Goal: Find specific page/section: Find specific page/section

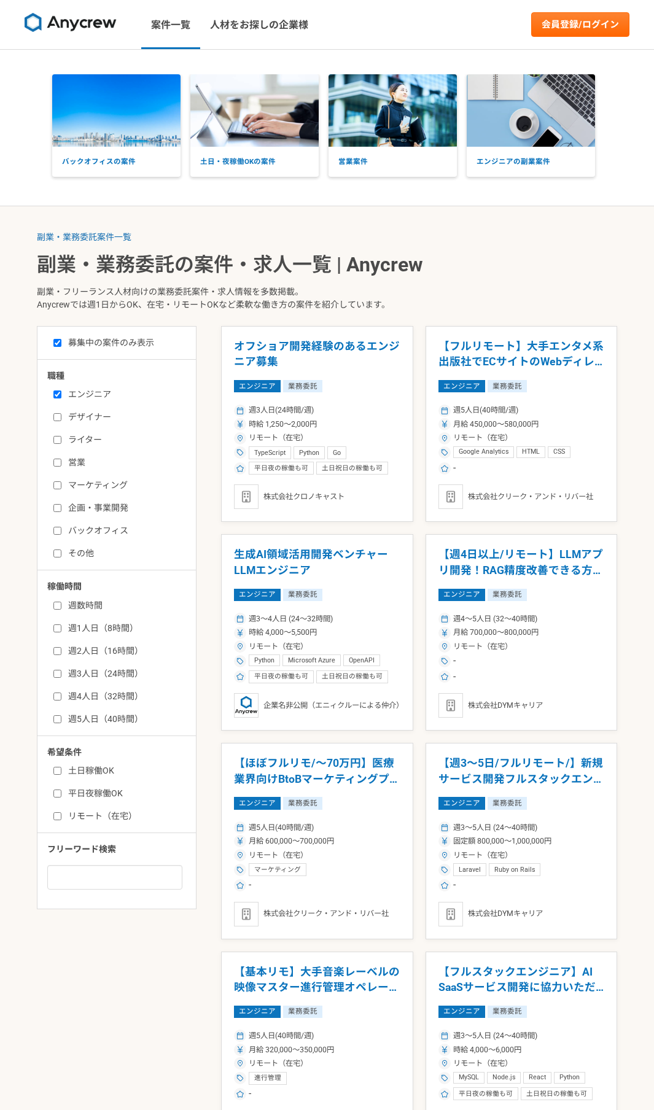
click at [58, 627] on input "週1人日（8時間）" at bounding box center [57, 628] width 8 height 8
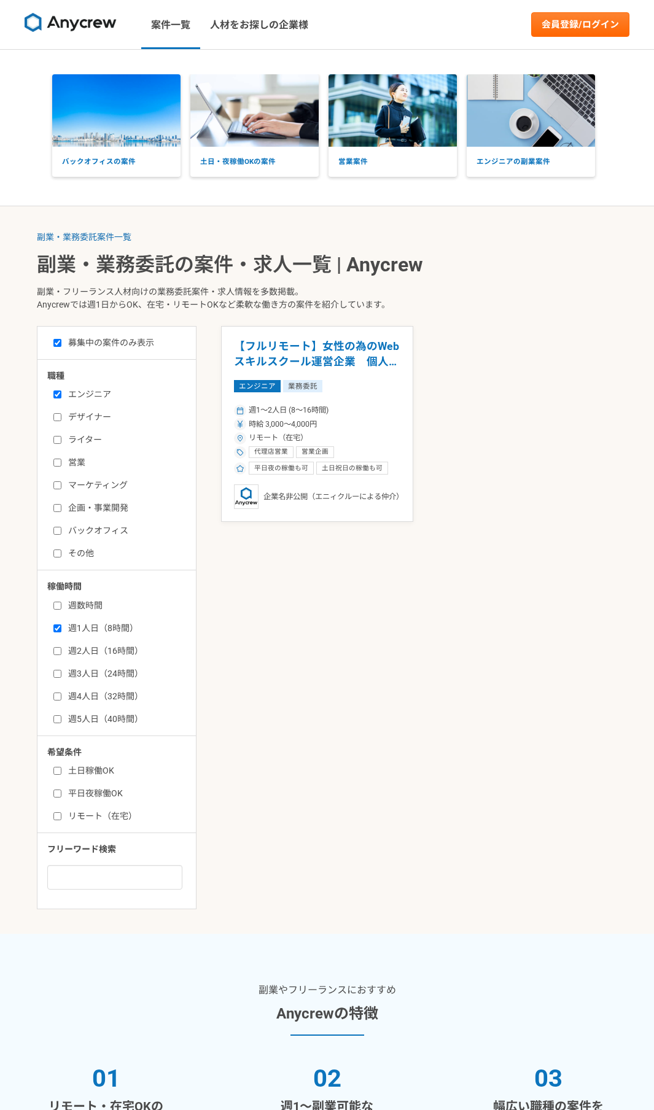
click at [58, 627] on input "週1人日（8時間）" at bounding box center [57, 628] width 8 height 8
checkbox input "false"
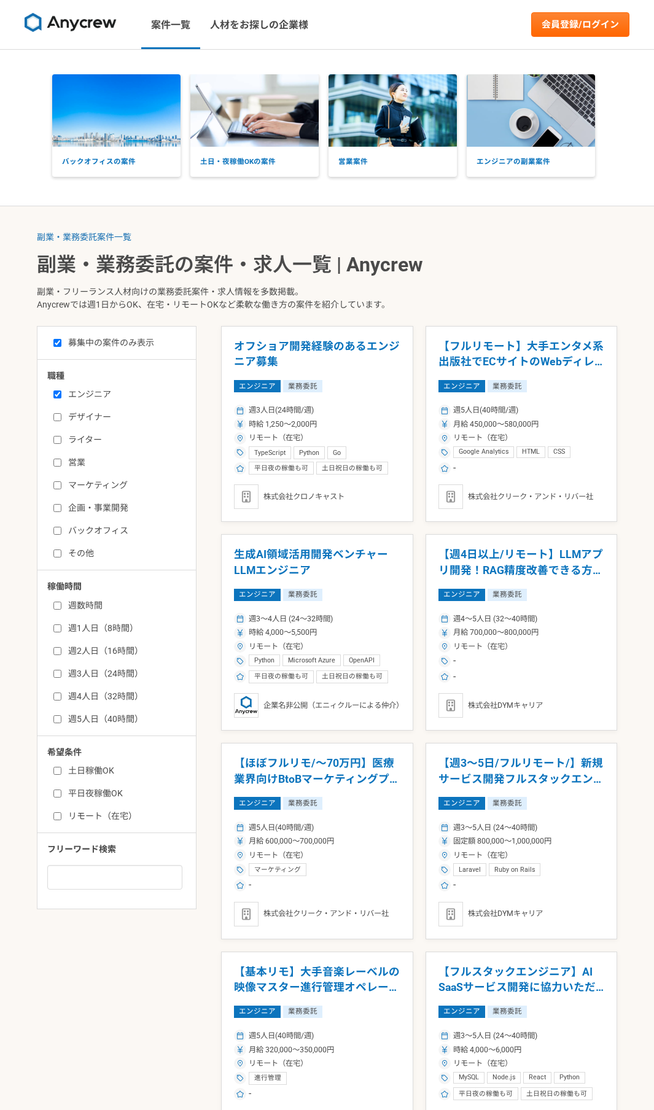
click at [56, 650] on input "週2人日（16時間）" at bounding box center [57, 651] width 8 height 8
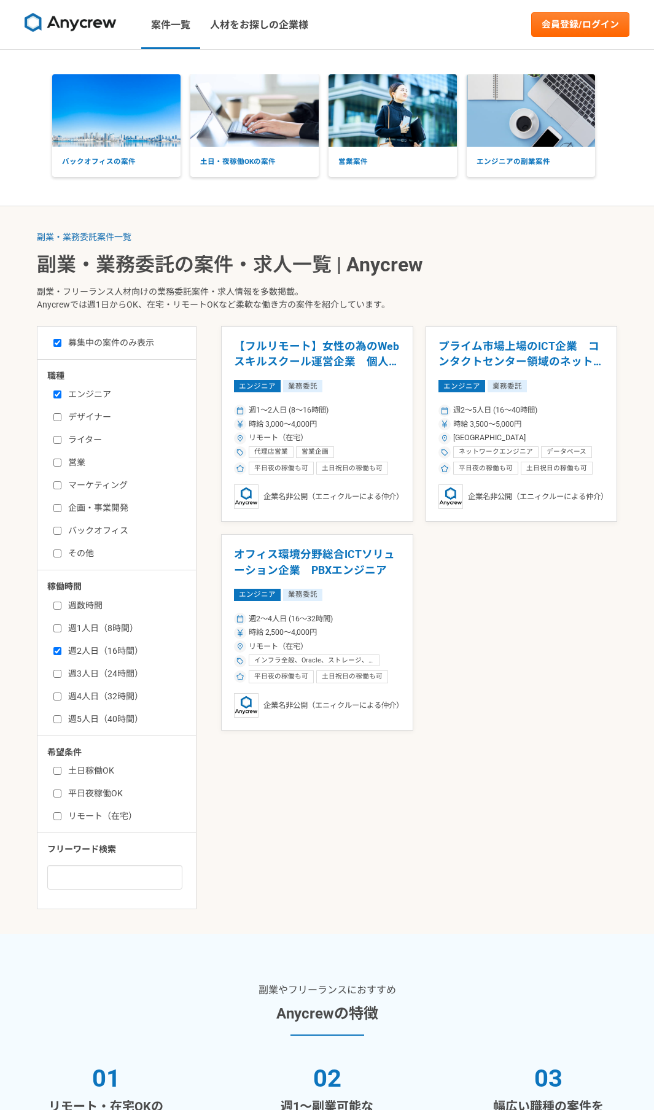
click at [56, 650] on input "週2人日（16時間）" at bounding box center [57, 651] width 8 height 8
checkbox input "false"
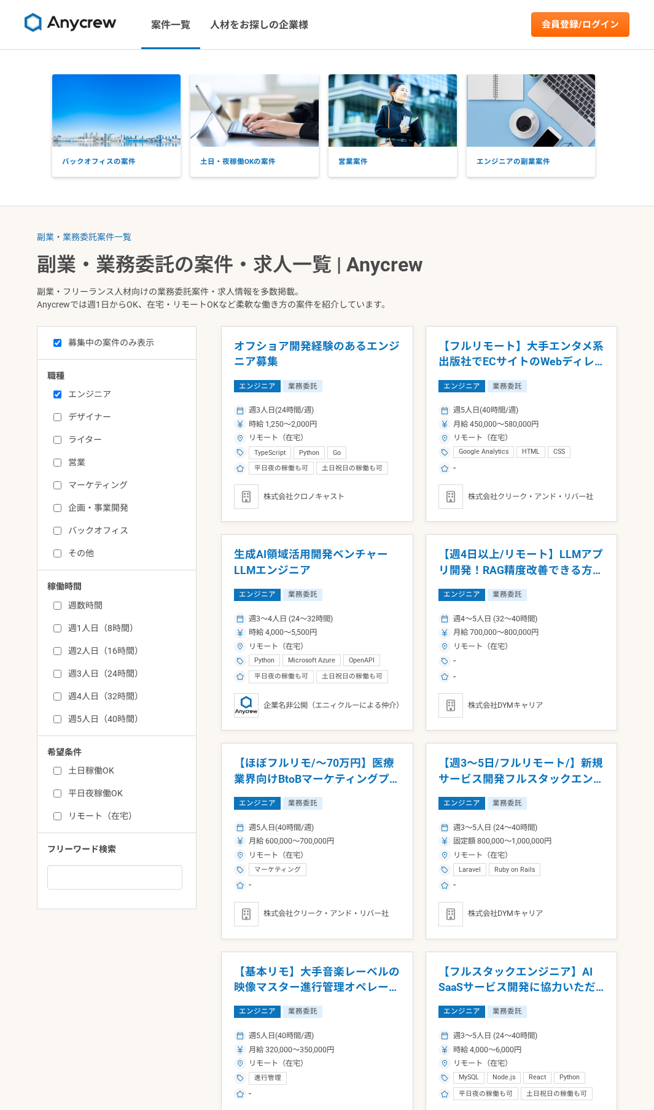
click at [55, 770] on input "土日稼働OK" at bounding box center [57, 771] width 8 height 8
checkbox input "true"
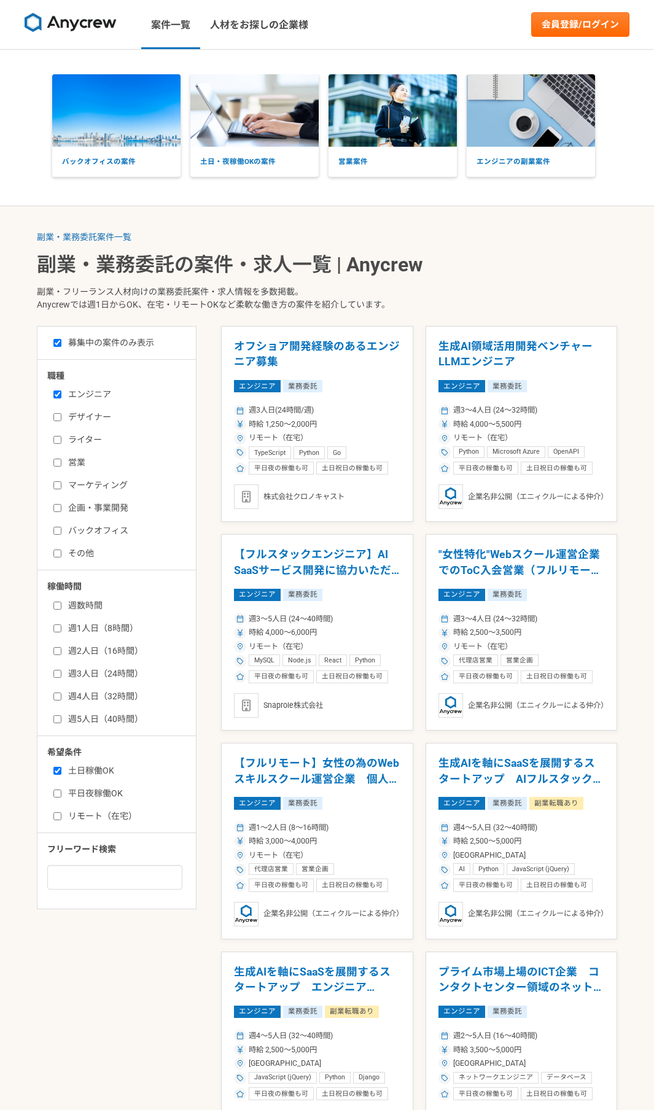
click at [56, 793] on input "平日夜稼働OK" at bounding box center [57, 794] width 8 height 8
checkbox input "true"
click at [58, 813] on input "リモート（在宅）" at bounding box center [57, 816] width 8 height 8
checkbox input "true"
